Goal: Entertainment & Leisure: Browse casually

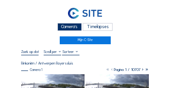
click at [65, 8] on link at bounding box center [85, 14] width 128 height 15
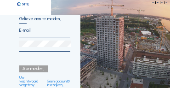
type input "[EMAIL_ADDRESS][DOMAIN_NAME]"
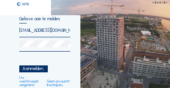
click at [30, 67] on div "Aanmelden." at bounding box center [33, 68] width 28 height 7
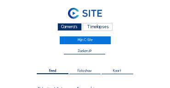
click at [65, 28] on div "Camera's" at bounding box center [69, 27] width 24 height 8
drag, startPoint x: 163, startPoint y: 14, endPoint x: 170, endPoint y: 8, distance: 9.2
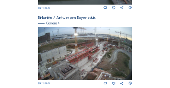
scroll to position [376, 0]
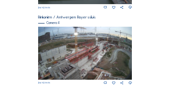
click at [89, 52] on img at bounding box center [85, 53] width 94 height 53
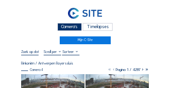
drag, startPoint x: 89, startPoint y: 52, endPoint x: 72, endPoint y: 82, distance: 34.1
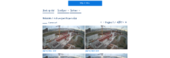
scroll to position [36, 0]
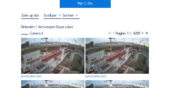
click at [65, 56] on img at bounding box center [52, 56] width 63 height 36
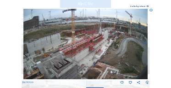
click at [162, 43] on div "Scroll om door de tijd te reizen | Druk op de 'Alt'-knop + scroll om te Zoomen …" at bounding box center [85, 44] width 171 height 88
click at [161, 41] on div "Scroll om door de tijd te reizen | Druk op de 'Alt'-knop + scroll om te Zoomen …" at bounding box center [85, 44] width 171 height 88
click at [92, 74] on img at bounding box center [85, 44] width 125 height 70
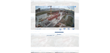
scroll to position [35, 0]
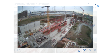
click at [99, 6] on icon at bounding box center [98, 7] width 2 height 2
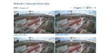
scroll to position [0, 0]
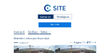
click at [47, 15] on div "Camera's" at bounding box center [46, 16] width 16 height 5
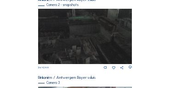
scroll to position [241, 0]
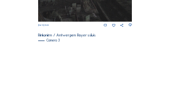
scroll to position [302, 0]
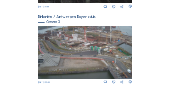
click at [70, 40] on img at bounding box center [85, 52] width 94 height 53
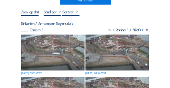
scroll to position [28, 0]
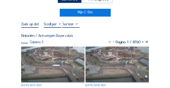
click at [43, 48] on img at bounding box center [52, 64] width 63 height 36
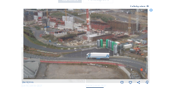
drag, startPoint x: 76, startPoint y: 22, endPoint x: 78, endPoint y: 31, distance: 8.8
click at [78, 31] on img at bounding box center [85, 44] width 125 height 70
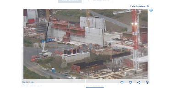
drag, startPoint x: 64, startPoint y: 38, endPoint x: 80, endPoint y: 38, distance: 15.6
click at [80, 38] on img at bounding box center [85, 44] width 125 height 70
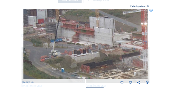
click at [152, 11] on icon at bounding box center [151, 10] width 3 height 3
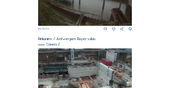
scroll to position [101, 0]
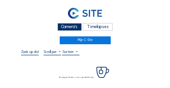
click at [67, 27] on div "Camera's" at bounding box center [69, 27] width 24 height 8
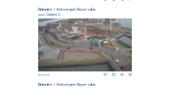
scroll to position [324, 0]
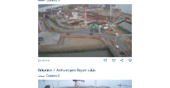
click at [116, 26] on img at bounding box center [85, 30] width 94 height 53
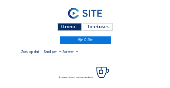
scroll to position [37, 0]
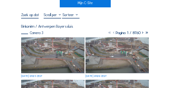
click at [54, 50] on img at bounding box center [52, 55] width 63 height 36
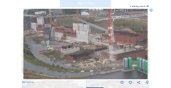
drag, startPoint x: 64, startPoint y: 30, endPoint x: 65, endPoint y: 47, distance: 17.5
click at [65, 47] on img at bounding box center [85, 44] width 125 height 70
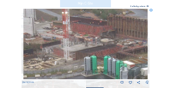
drag, startPoint x: 113, startPoint y: 58, endPoint x: 61, endPoint y: 59, distance: 52.3
click at [61, 59] on img at bounding box center [85, 44] width 125 height 70
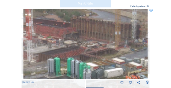
drag, startPoint x: 106, startPoint y: 55, endPoint x: 69, endPoint y: 56, distance: 36.8
click at [69, 56] on img at bounding box center [85, 44] width 125 height 70
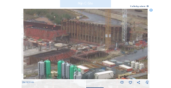
drag, startPoint x: 107, startPoint y: 49, endPoint x: 97, endPoint y: 51, distance: 10.0
click at [97, 51] on img at bounding box center [85, 44] width 125 height 70
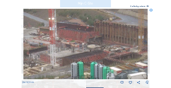
drag, startPoint x: 46, startPoint y: 53, endPoint x: 92, endPoint y: 56, distance: 45.5
click at [92, 56] on img at bounding box center [85, 44] width 125 height 70
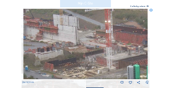
drag, startPoint x: 50, startPoint y: 47, endPoint x: 94, endPoint y: 49, distance: 43.7
click at [94, 49] on img at bounding box center [85, 44] width 125 height 70
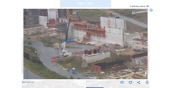
drag, startPoint x: 58, startPoint y: 46, endPoint x: 105, endPoint y: 49, distance: 47.3
click at [105, 49] on img at bounding box center [85, 44] width 125 height 70
drag, startPoint x: 152, startPoint y: 10, endPoint x: 133, endPoint y: 15, distance: 19.9
click at [152, 10] on icon at bounding box center [151, 10] width 3 height 3
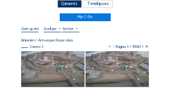
scroll to position [0, 0]
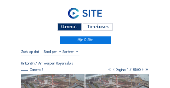
click at [71, 25] on div "Camera's" at bounding box center [69, 27] width 24 height 8
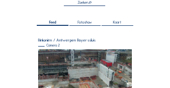
scroll to position [73, 0]
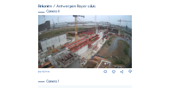
click at [79, 44] on img at bounding box center [85, 41] width 94 height 53
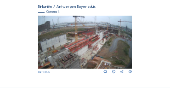
scroll to position [334, 0]
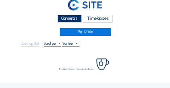
scroll to position [18, 0]
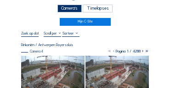
click at [41, 60] on img at bounding box center [52, 74] width 63 height 36
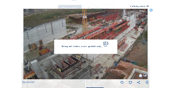
drag, startPoint x: 48, startPoint y: 63, endPoint x: 54, endPoint y: 49, distance: 15.4
click at [54, 49] on div "We 17 Sep 2025 09:30 Bezig met laden, even geduld aub..." at bounding box center [85, 47] width 127 height 76
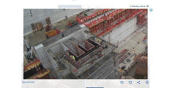
drag, startPoint x: 55, startPoint y: 71, endPoint x: 56, endPoint y: 66, distance: 5.1
click at [56, 66] on img at bounding box center [85, 44] width 125 height 70
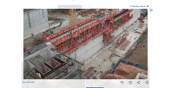
drag, startPoint x: 113, startPoint y: 45, endPoint x: 79, endPoint y: 63, distance: 39.0
click at [79, 63] on img at bounding box center [85, 44] width 125 height 70
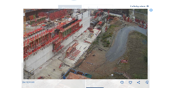
drag, startPoint x: 80, startPoint y: 61, endPoint x: 29, endPoint y: 71, distance: 51.4
click at [29, 71] on img at bounding box center [85, 44] width 125 height 70
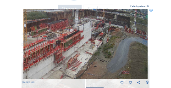
drag, startPoint x: 61, startPoint y: 52, endPoint x: 62, endPoint y: 63, distance: 11.1
click at [62, 63] on img at bounding box center [85, 44] width 125 height 70
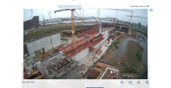
click at [153, 11] on icon at bounding box center [151, 10] width 3 height 3
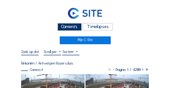
scroll to position [0, 0]
click at [70, 26] on div "Camera's" at bounding box center [69, 27] width 24 height 8
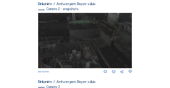
scroll to position [219, 0]
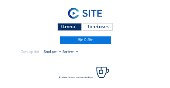
click at [67, 27] on div "Camera's" at bounding box center [69, 27] width 24 height 8
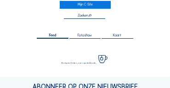
scroll to position [37, 0]
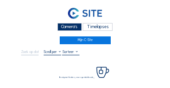
click at [66, 28] on div "Camera's" at bounding box center [69, 27] width 24 height 8
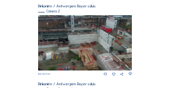
scroll to position [83, 0]
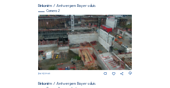
click at [80, 30] on img at bounding box center [85, 42] width 94 height 55
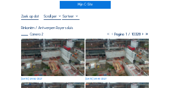
scroll to position [37, 0]
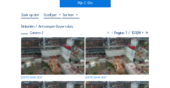
click at [40, 42] on img at bounding box center [52, 55] width 63 height 37
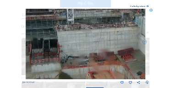
drag, startPoint x: 71, startPoint y: 36, endPoint x: 96, endPoint y: 32, distance: 25.6
click at [104, 30] on img at bounding box center [86, 44] width 120 height 70
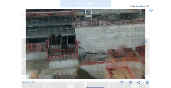
click at [75, 31] on img at bounding box center [86, 44] width 120 height 70
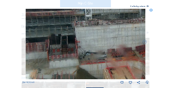
click at [151, 12] on div "Scroll om door de tijd te reizen | Druk op de 'Alt'-[PERSON_NAME] + scroll om t…" at bounding box center [85, 44] width 171 height 88
click at [151, 11] on icon at bounding box center [151, 10] width 3 height 3
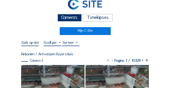
scroll to position [9, 0]
click at [73, 16] on div "Camera's" at bounding box center [69, 18] width 24 height 8
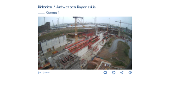
scroll to position [388, 0]
